Goal: Complete application form: Complete application form

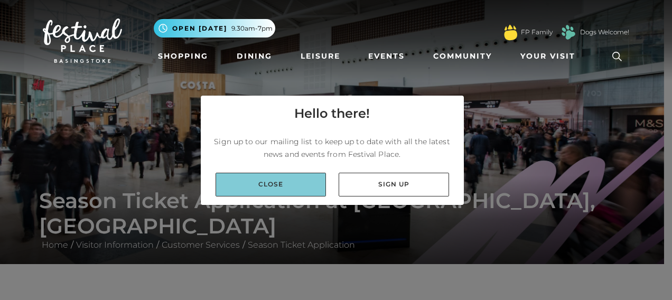
click at [272, 181] on link "Close" at bounding box center [271, 185] width 110 height 24
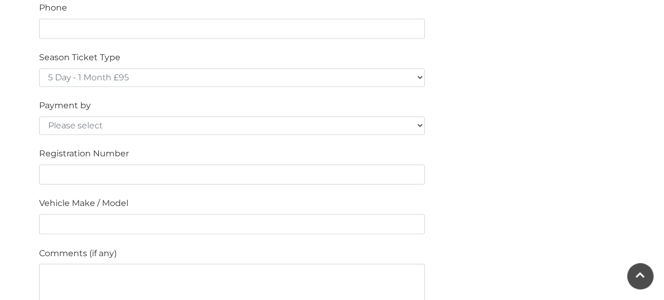
scroll to position [756, 0]
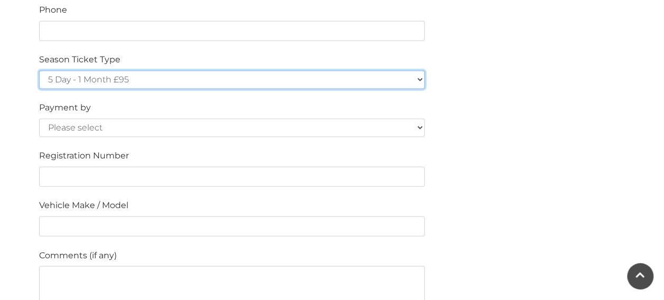
click at [406, 79] on select "5 Day - 1 Month £95 5 Day - 3 Months £270 (£90 a month standing order) 5 Day - …" at bounding box center [232, 79] width 386 height 18
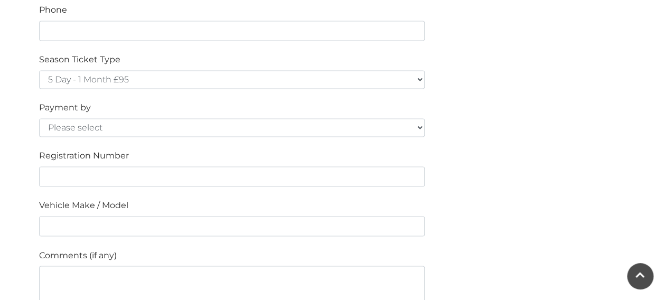
click at [519, 99] on div "Please fill in the below form to apply for a Festival Place Parking Season Tick…" at bounding box center [332, 10] width 602 height 909
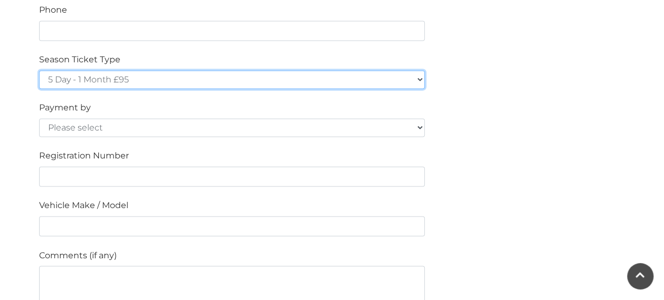
click at [413, 74] on select "5 Day - 1 Month £95 5 Day - 3 Months £270 (£90 a month standing order) 5 Day - …" at bounding box center [232, 79] width 386 height 18
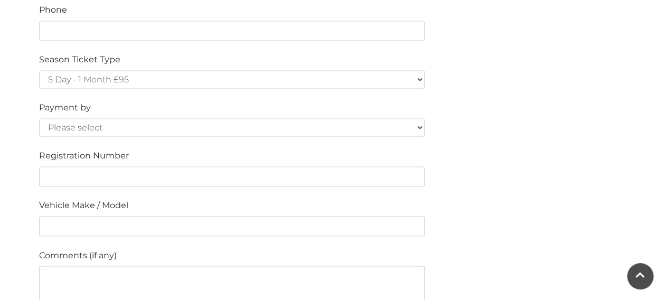
click at [590, 136] on div "Please fill in the below form to apply for a Festival Place Parking Season Tick…" at bounding box center [332, 10] width 602 height 909
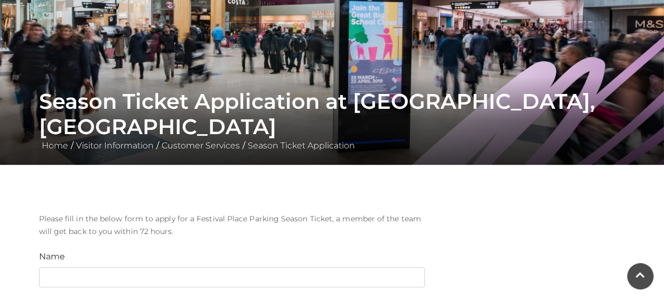
scroll to position [98, 0]
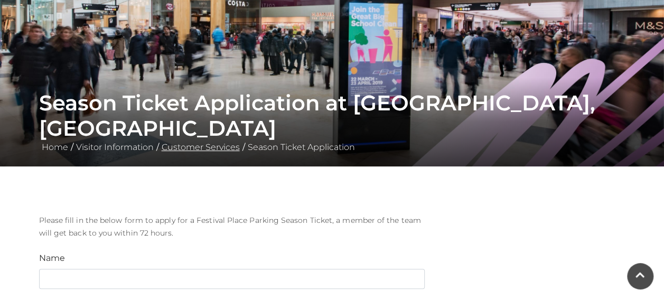
click at [214, 149] on link "Customer Services" at bounding box center [200, 147] width 83 height 10
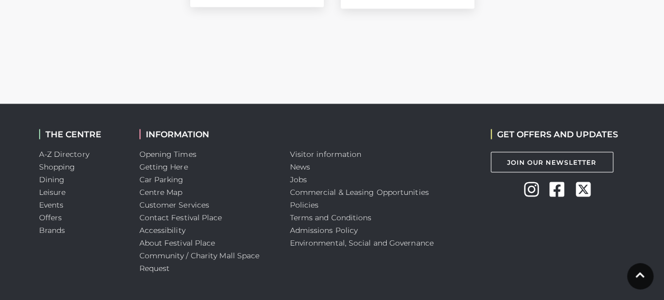
scroll to position [995, 0]
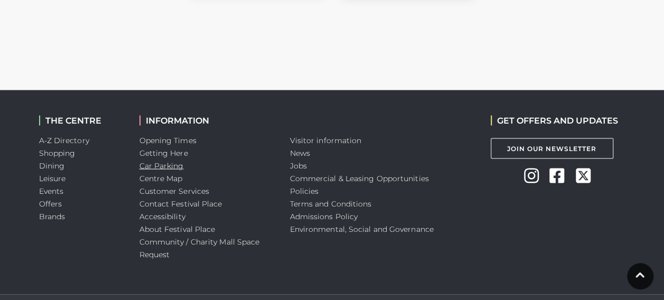
click at [168, 162] on link "Car Parking" at bounding box center [161, 166] width 44 height 10
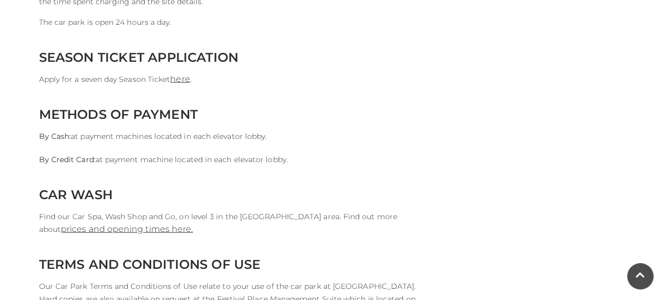
scroll to position [978, 0]
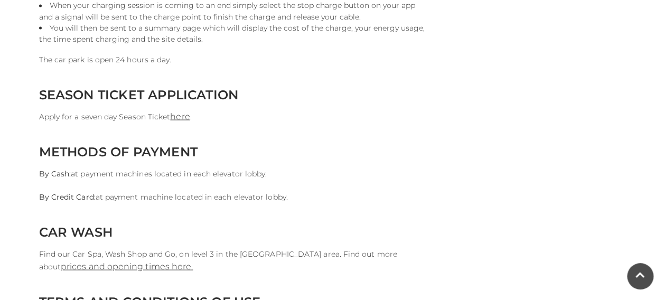
click at [180, 122] on p "Apply for a seven day Season Ticket here ." at bounding box center [232, 116] width 386 height 13
drag, startPoint x: 179, startPoint y: 116, endPoint x: 180, endPoint y: 122, distance: 5.9
click at [180, 122] on p "Apply for a seven day Season Ticket here ." at bounding box center [232, 116] width 386 height 13
drag, startPoint x: 177, startPoint y: 117, endPoint x: 180, endPoint y: 122, distance: 5.7
click at [180, 122] on p "Apply for a seven day Season Ticket here ." at bounding box center [232, 116] width 386 height 13
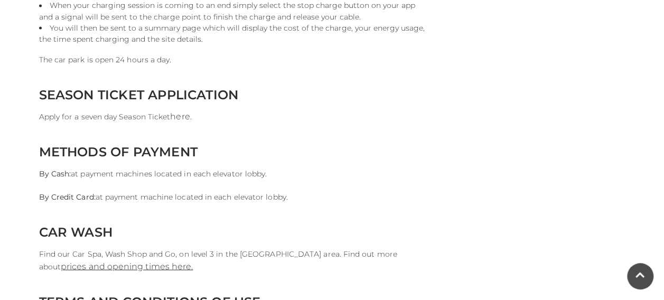
click at [179, 114] on link "here" at bounding box center [180, 116] width 20 height 10
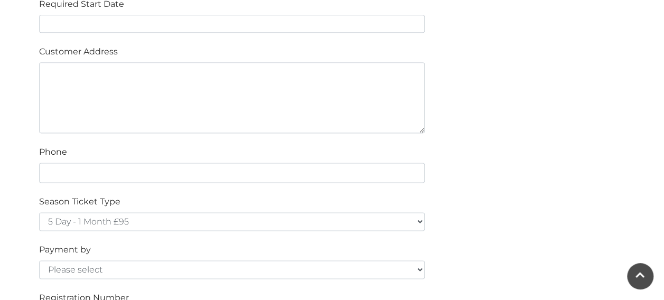
scroll to position [616, 0]
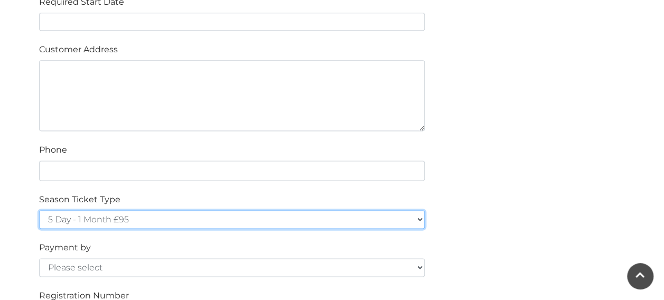
click at [414, 214] on select "5 Day - 1 Month £95 5 Day - 3 Months £270 (£90 a month standing order) 5 Day - …" at bounding box center [232, 219] width 386 height 18
click at [388, 210] on select "5 Day - 1 Month £95 5 Day - 3 Months £270 (£90 a month standing order) 5 Day - …" at bounding box center [232, 219] width 386 height 18
select select "5 Day - 3 Months £270 (£90 a month standing order)"
click at [39, 210] on select "5 Day - 1 Month £95 5 Day - 3 Months £270 (£90 a month standing order) 5 Day - …" at bounding box center [232, 219] width 386 height 18
click at [400, 220] on select "5 Day - 1 Month £95 5 Day - 3 Months £270 (£90 a month standing order) 5 Day - …" at bounding box center [232, 219] width 386 height 18
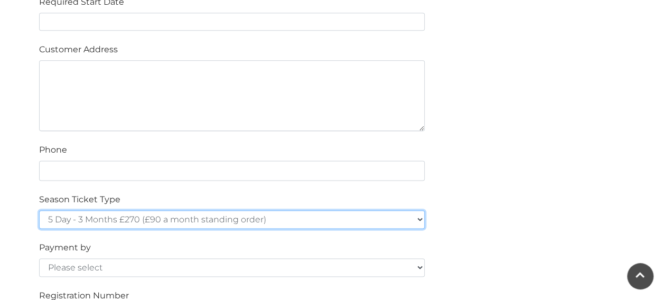
click at [374, 210] on select "5 Day - 1 Month £95 5 Day - 3 Months £270 (£90 a month standing order) 5 Day - …" at bounding box center [232, 219] width 386 height 18
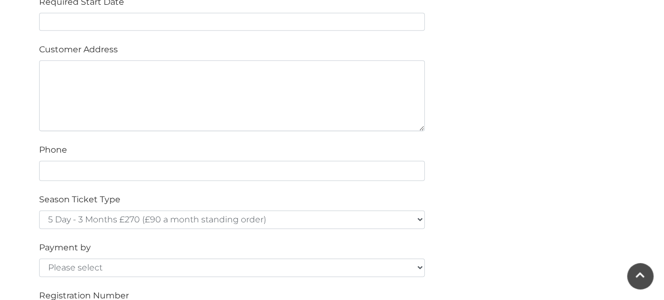
click at [508, 139] on div "Please fill in the below form to apply for a Festival Place Parking Season Tick…" at bounding box center [332, 150] width 602 height 909
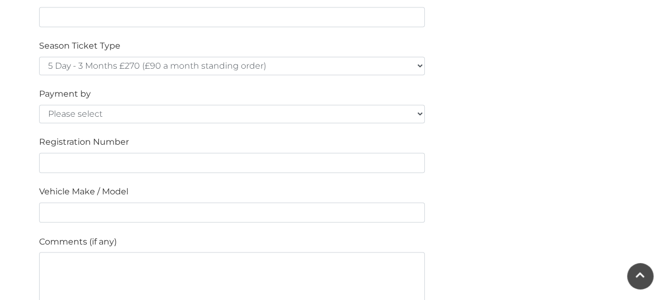
scroll to position [771, 0]
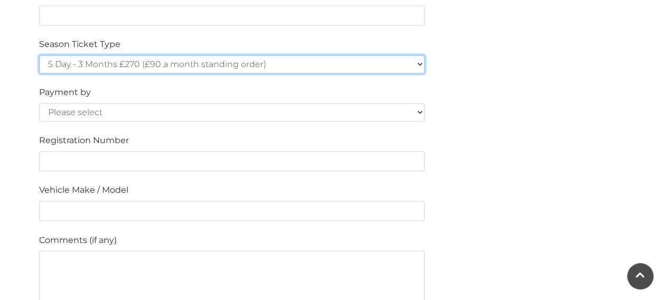
click at [394, 56] on select "5 Day - 1 Month £95 5 Day - 3 Months £270 (£90 a month standing order) 5 Day - …" at bounding box center [232, 64] width 386 height 18
click at [410, 59] on select "5 Day - 1 Month £95 5 Day - 3 Months £270 (£90 a month standing order) 5 Day - …" at bounding box center [232, 64] width 386 height 18
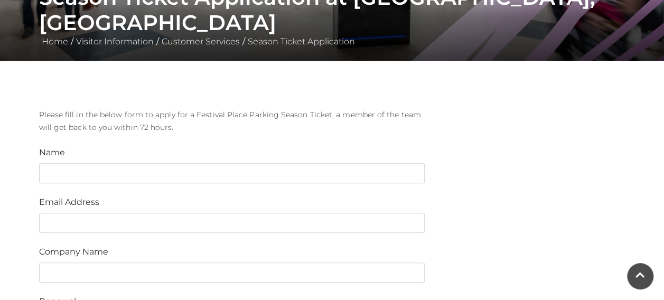
scroll to position [219, 0]
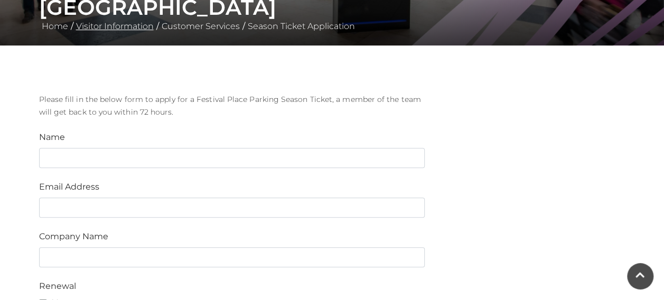
click at [132, 26] on link "Visitor Information" at bounding box center [114, 26] width 83 height 10
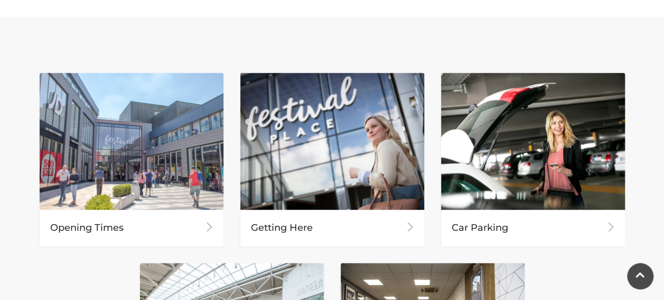
scroll to position [444, 0]
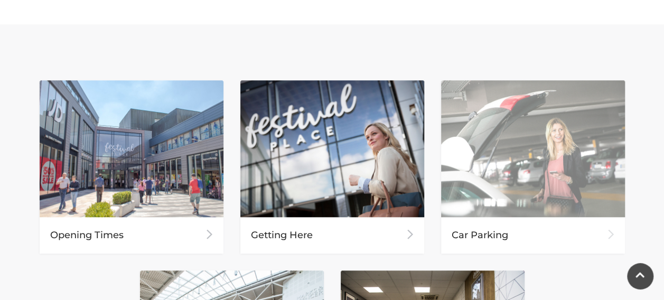
click at [562, 180] on img at bounding box center [533, 148] width 184 height 137
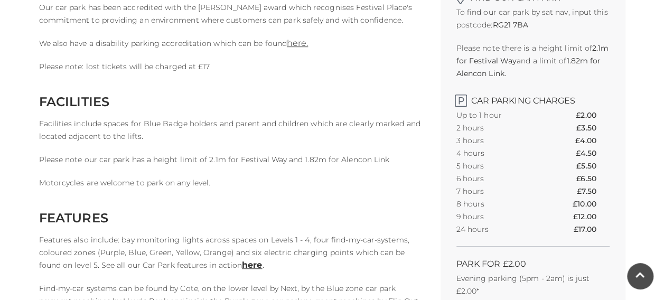
scroll to position [357, 0]
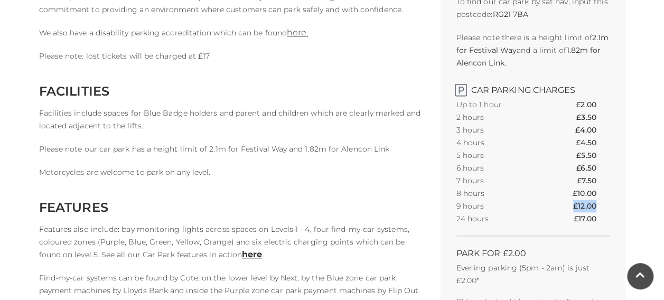
drag, startPoint x: 598, startPoint y: 204, endPoint x: 573, endPoint y: 205, distance: 25.4
click at [573, 205] on th "£12.00" at bounding box center [591, 206] width 36 height 13
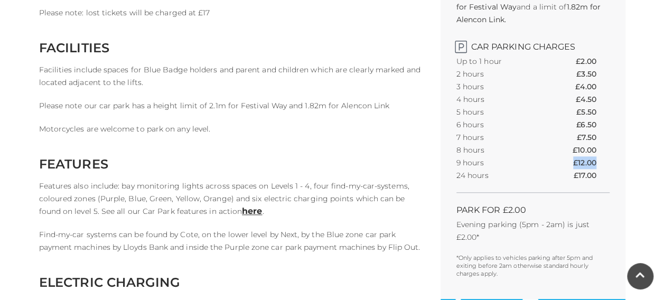
scroll to position [413, 0]
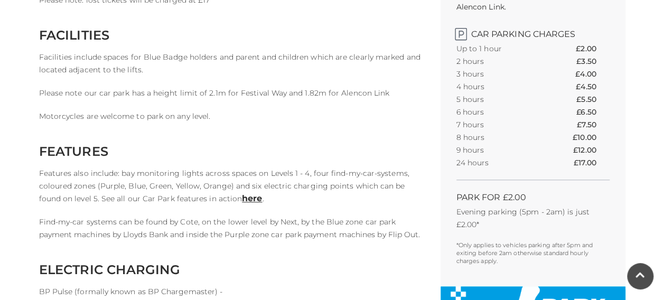
click at [407, 267] on h2 "ELECTRIC CHARGING" at bounding box center [232, 269] width 386 height 15
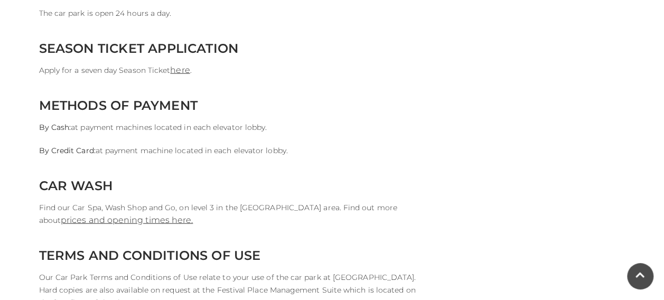
scroll to position [1028, 0]
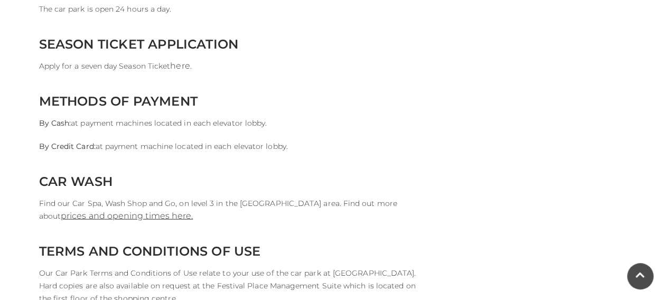
click at [180, 69] on link "here" at bounding box center [180, 66] width 20 height 10
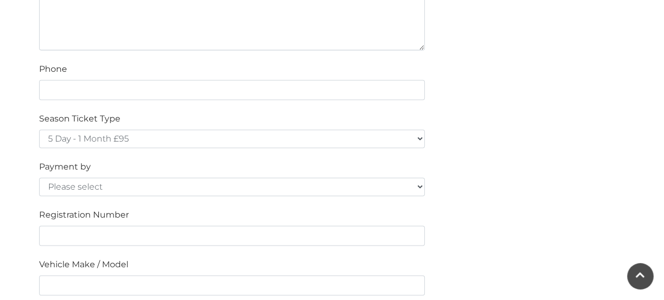
scroll to position [706, 0]
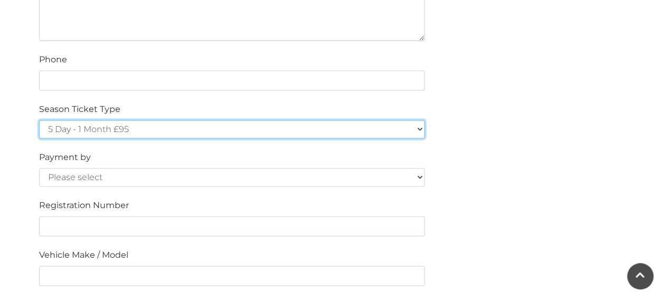
click at [416, 129] on select "5 Day - 1 Month £95 5 Day - 3 Months £270 (£90 a month standing order) 5 Day - …" at bounding box center [232, 129] width 386 height 18
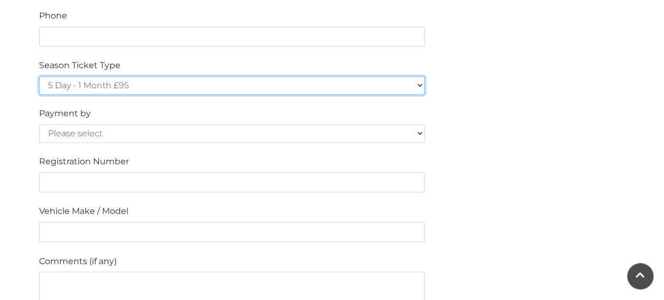
scroll to position [752, 0]
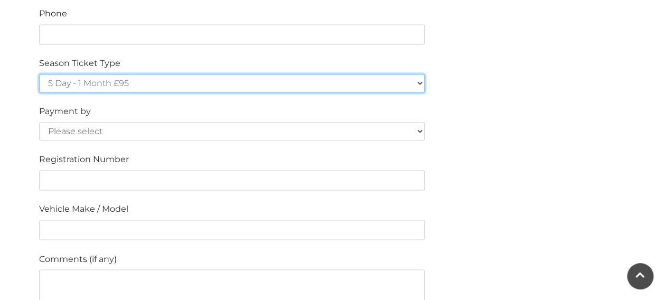
click at [411, 82] on select "5 Day - 1 Month £95 5 Day - 3 Months £270 (£90 a month standing order) 5 Day - …" at bounding box center [232, 83] width 386 height 18
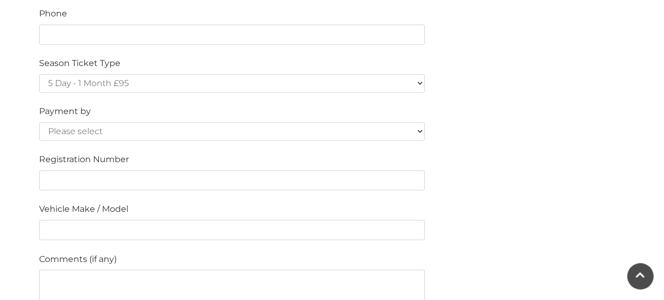
click at [592, 97] on div "Please fill in the below form to apply for a Festival Place Parking Season Tick…" at bounding box center [332, 13] width 602 height 909
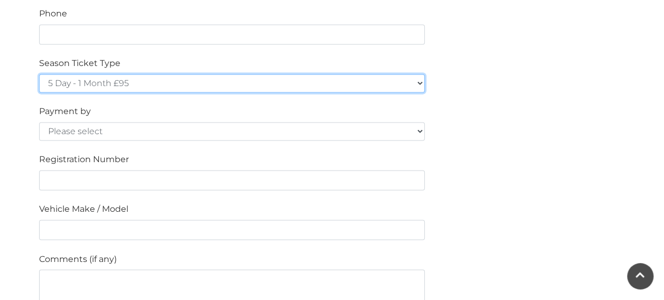
click at [414, 81] on select "5 Day - 1 Month £95 5 Day - 3 Months £270 (£90 a month standing order) 5 Day - …" at bounding box center [232, 83] width 386 height 18
select select "5 Day - 3 Months £270 (£90 a month standing order)"
click at [39, 74] on select "5 Day - 1 Month £95 5 Day - 3 Months £270 (£90 a month standing order) 5 Day - …" at bounding box center [232, 83] width 386 height 18
